Goal: Information Seeking & Learning: Learn about a topic

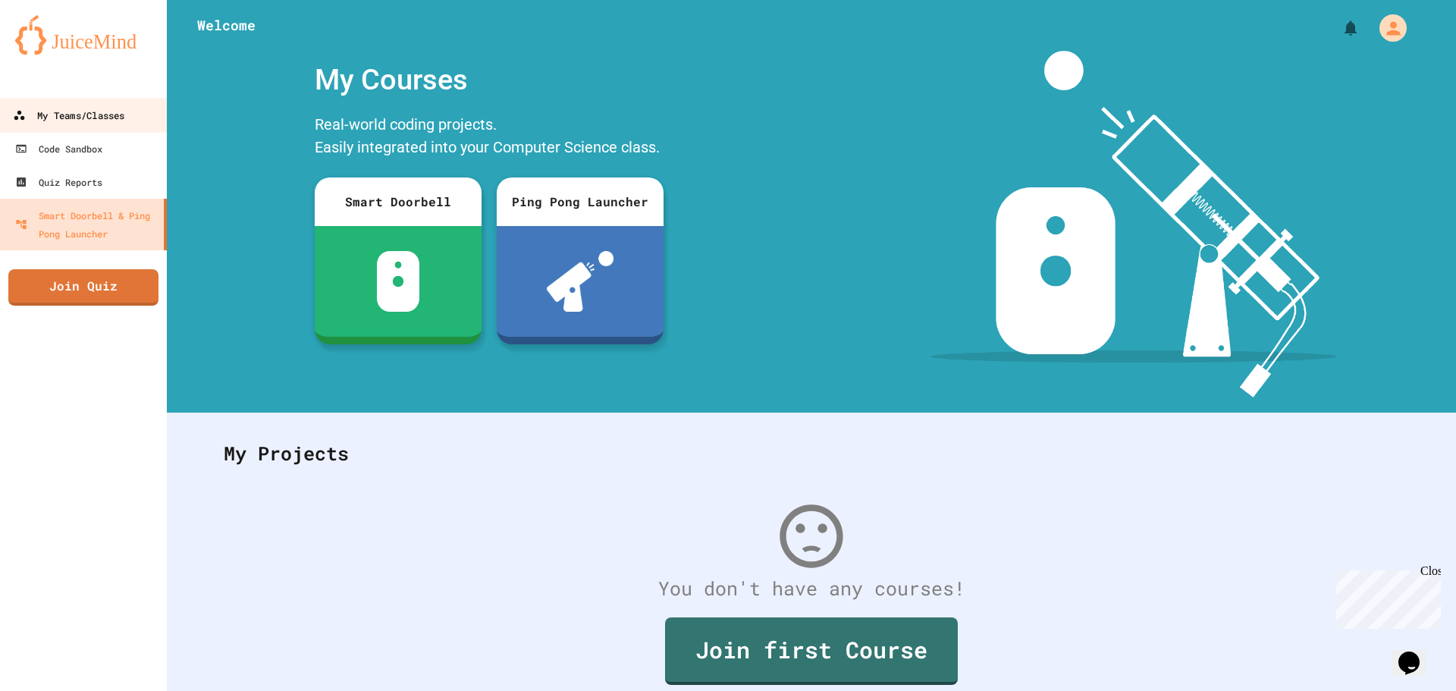
click at [127, 124] on link "My Teams/Classes" at bounding box center [84, 115] width 172 height 34
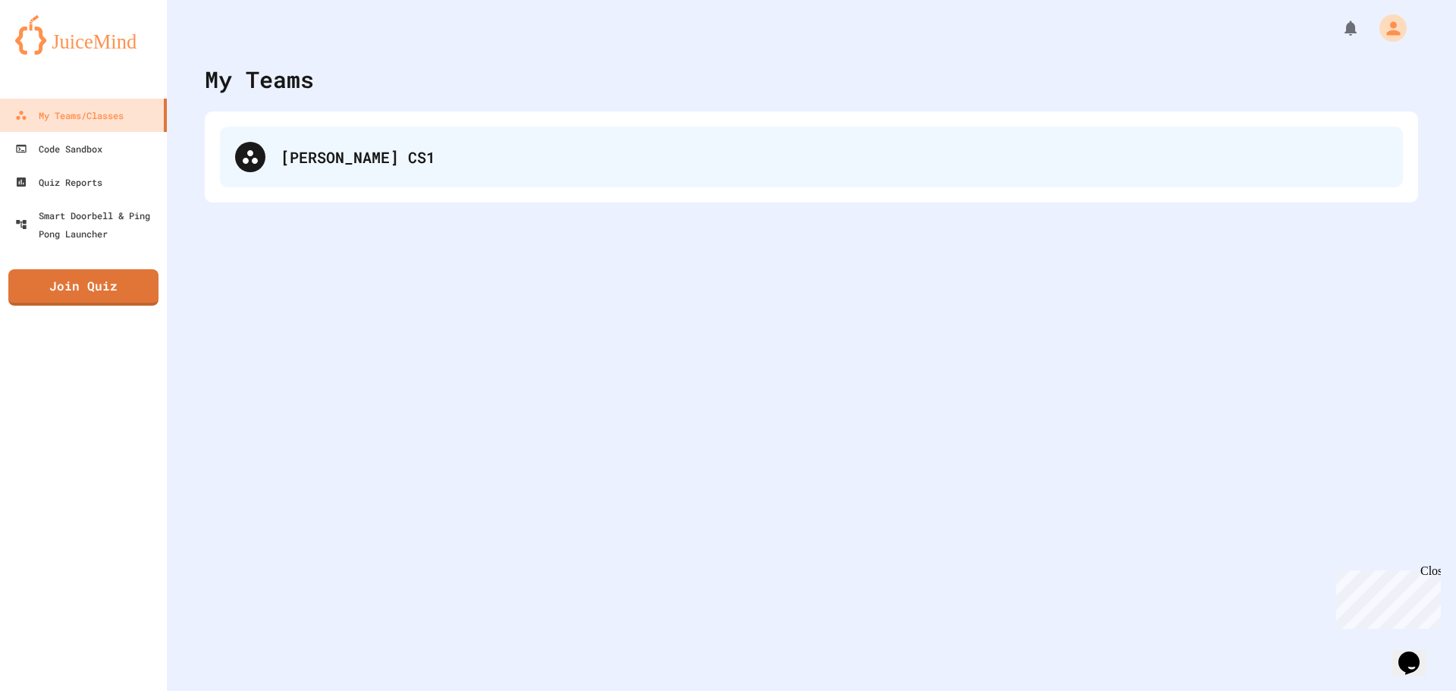
click at [331, 163] on div "[PERSON_NAME] CS1" at bounding box center [834, 157] width 1107 height 23
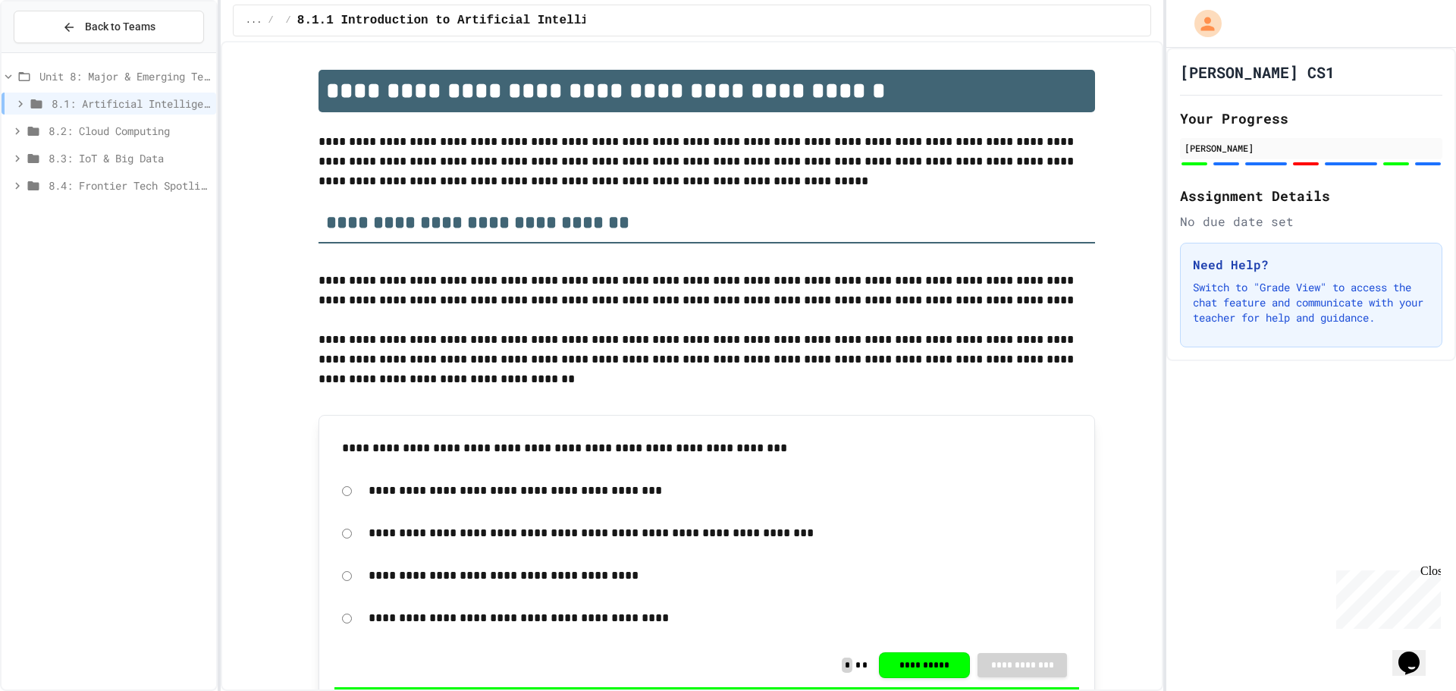
click at [191, 107] on span "8.1: Artificial Intelligence Basics" at bounding box center [131, 104] width 159 height 16
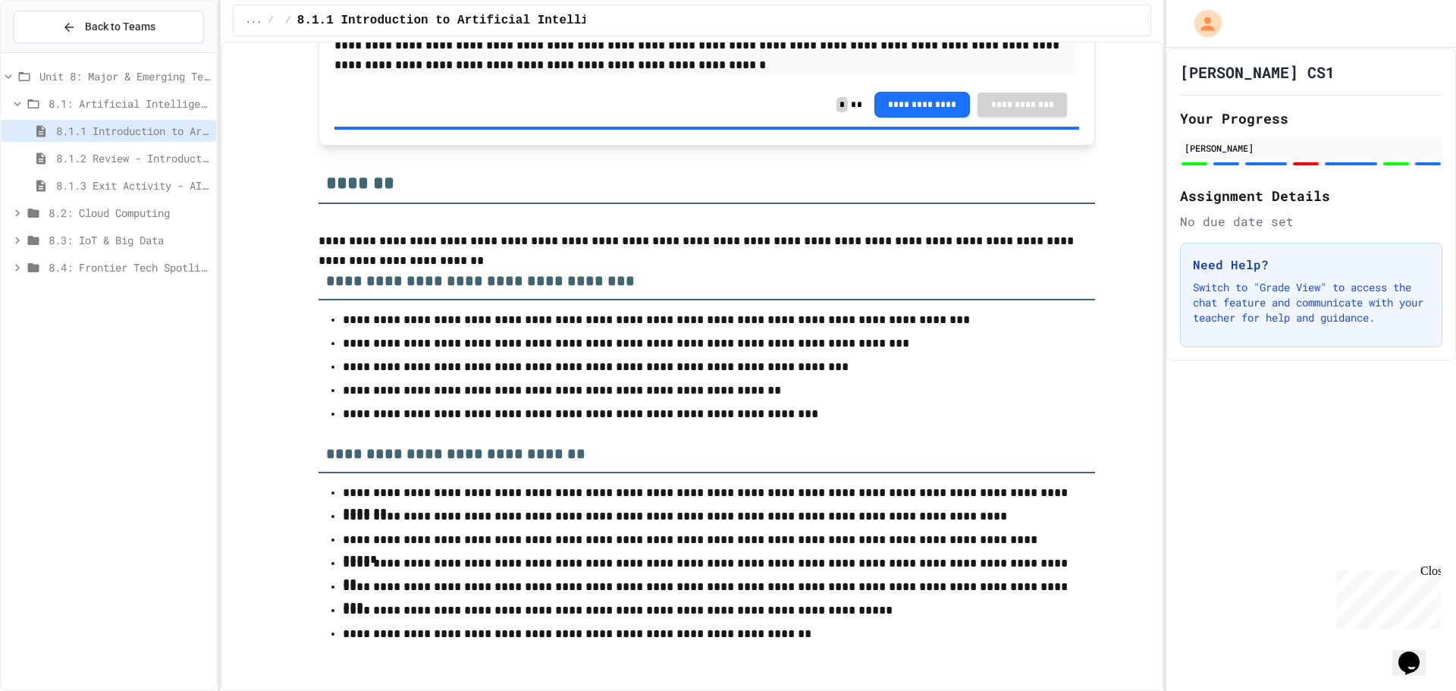
scroll to position [6269, 0]
click at [146, 149] on div "8.1.2 Review - Introduction to Artificial Intelligence" at bounding box center [109, 158] width 215 height 22
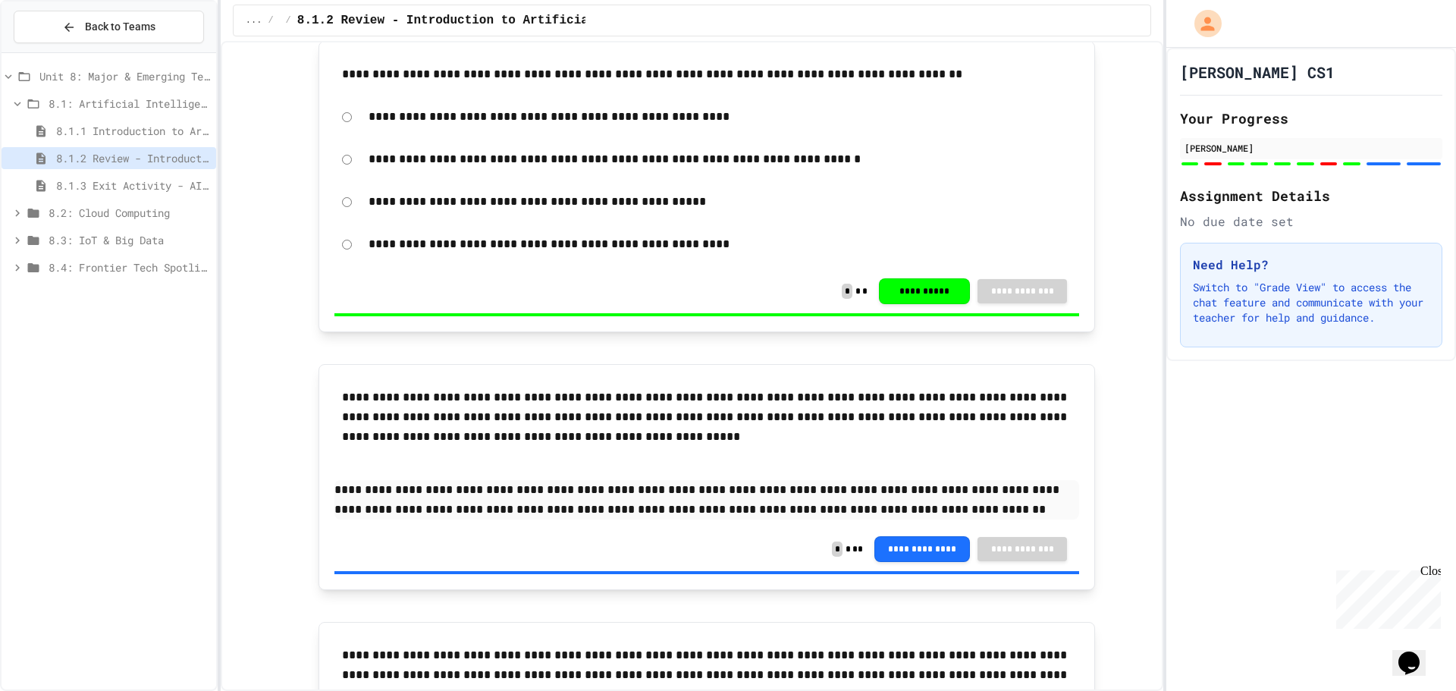
scroll to position [2867, 0]
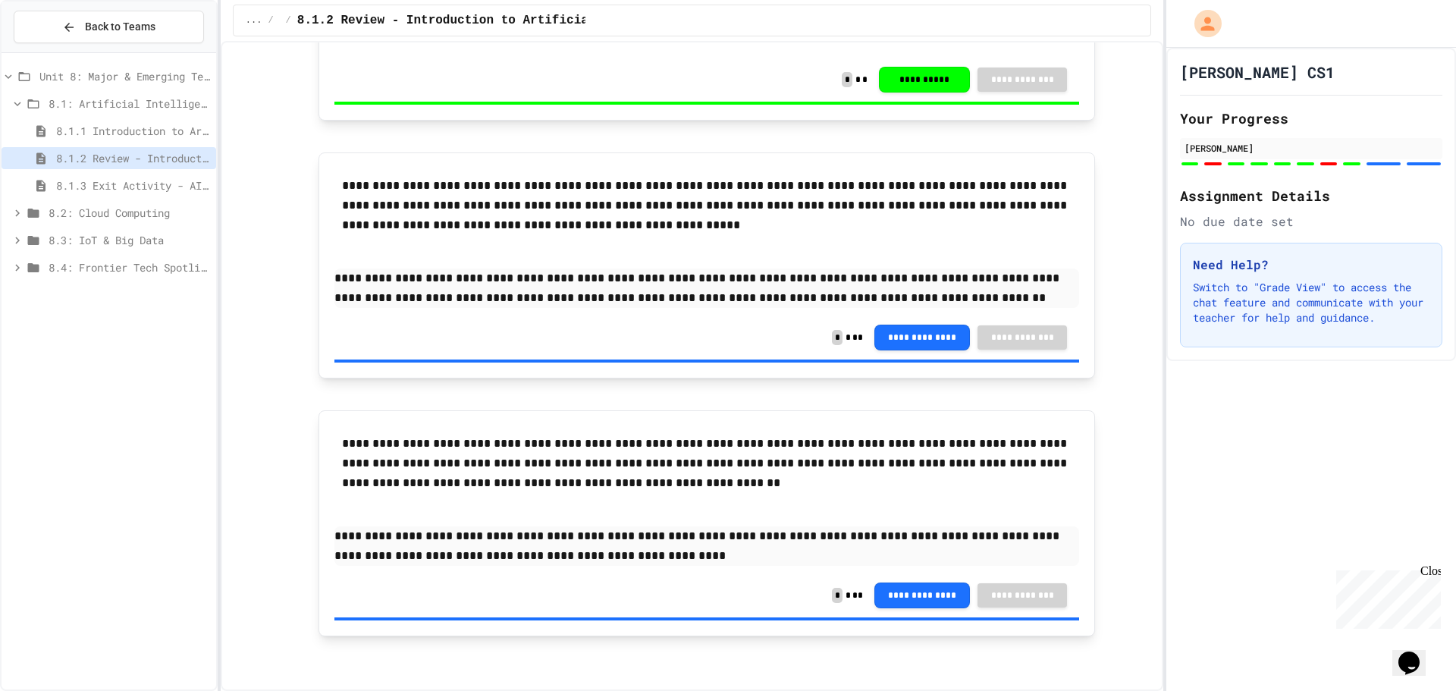
click at [133, 184] on span "8.1.3 Exit Activity - AI Detective" at bounding box center [133, 186] width 154 height 16
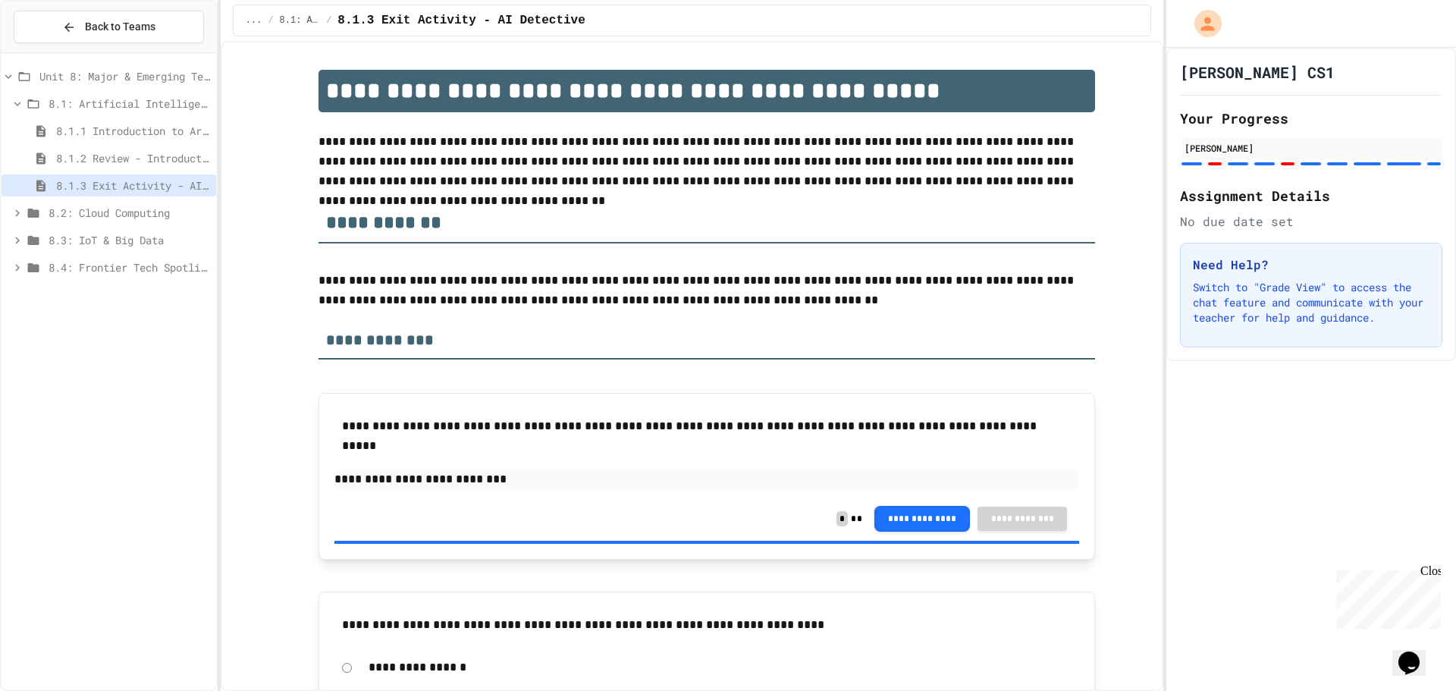
click at [112, 127] on span "8.1.1 Introduction to Artificial Intelligence" at bounding box center [133, 131] width 154 height 16
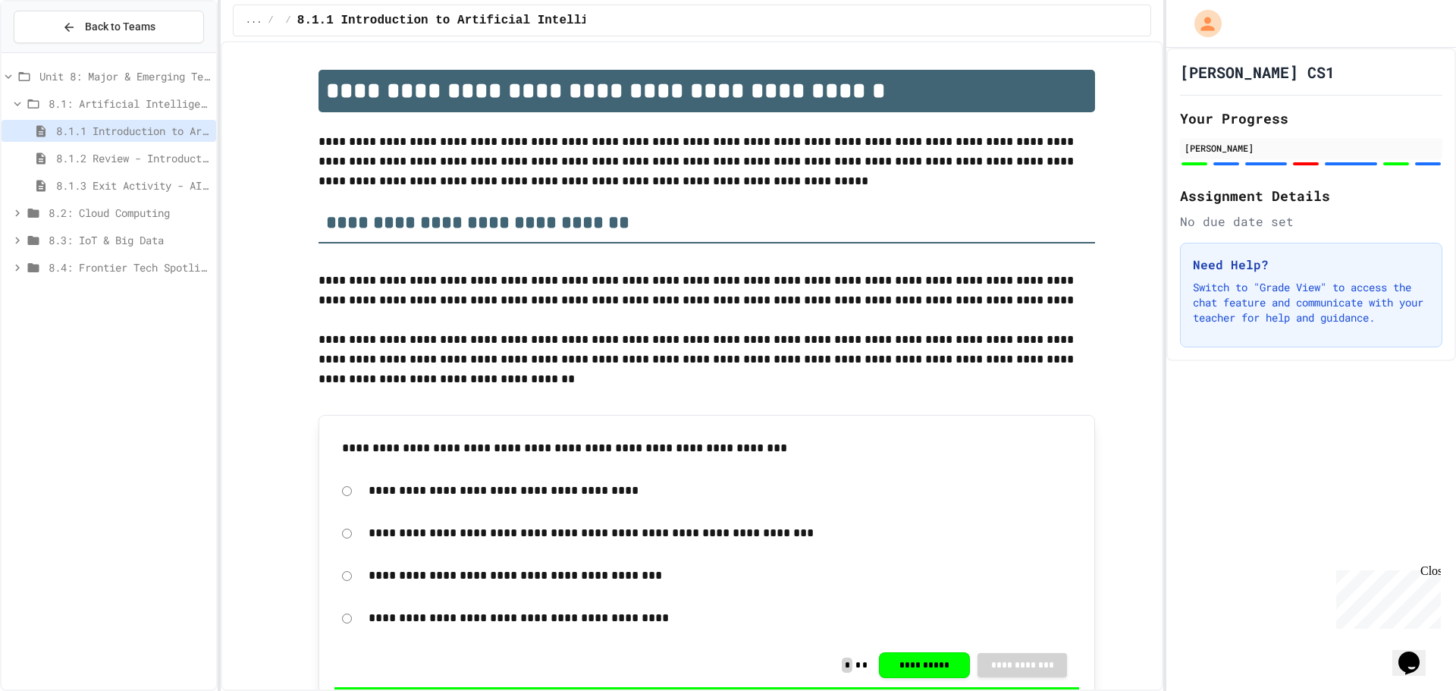
click at [144, 214] on span "8.2: Cloud Computing" at bounding box center [130, 213] width 162 height 16
click at [143, 235] on span "8.2.1 Cloud Computing: Transforming the Digital World" at bounding box center [133, 240] width 154 height 16
